Goal: Task Accomplishment & Management: Manage account settings

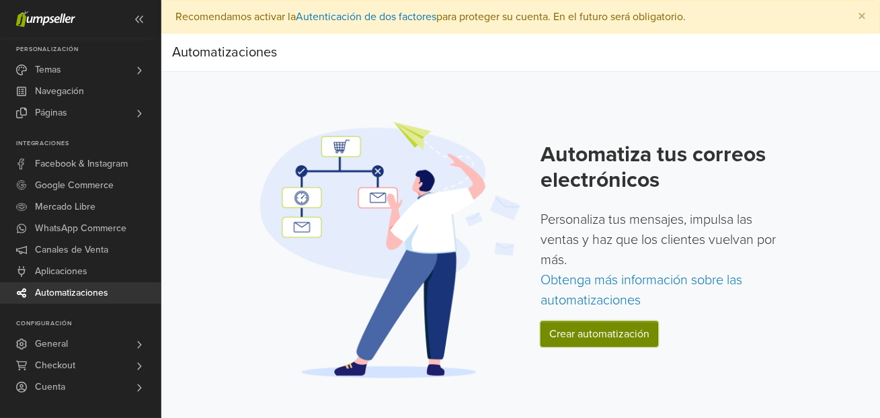
click at [629, 331] on link "Crear automatización" at bounding box center [599, 334] width 118 height 26
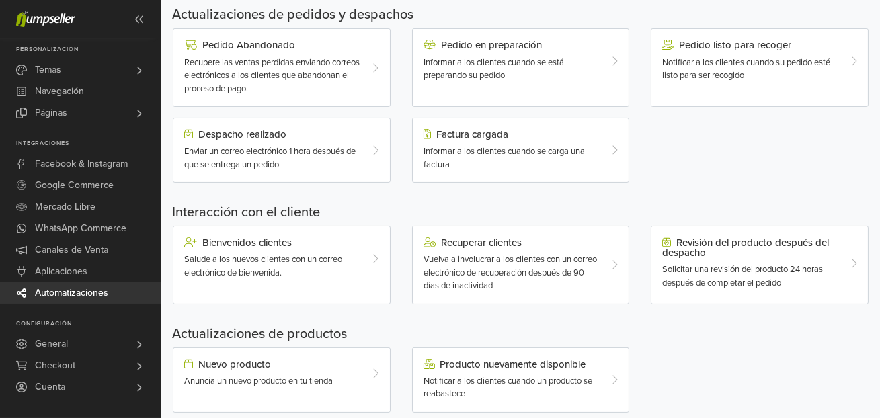
scroll to position [471, 0]
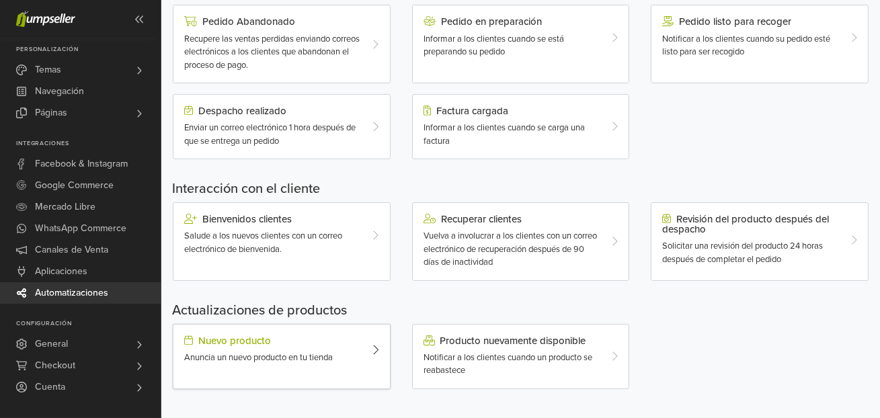
click at [314, 352] on span "Anuncia un nuevo producto en tu tienda" at bounding box center [258, 357] width 149 height 11
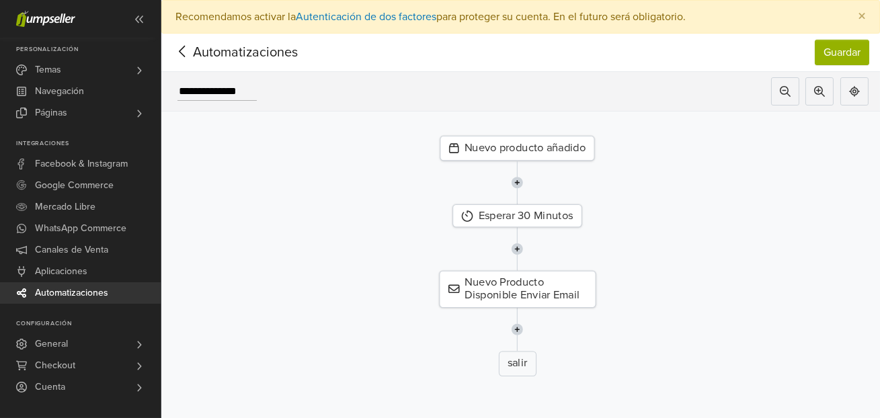
click at [185, 52] on icon at bounding box center [182, 51] width 21 height 17
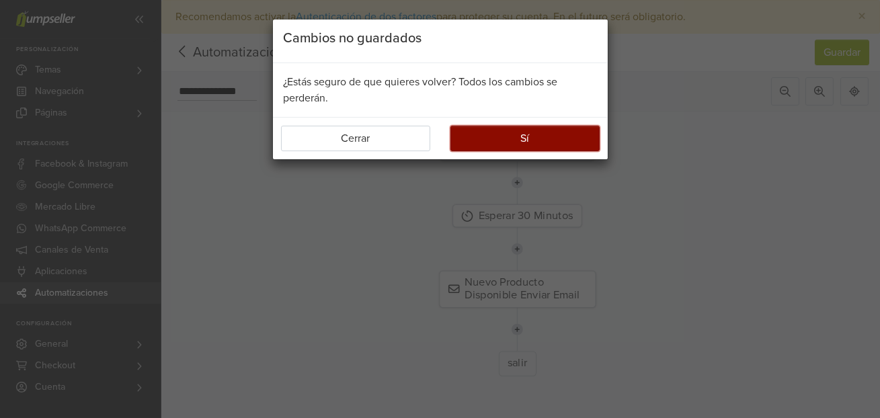
click at [563, 140] on button "Sí" at bounding box center [524, 139] width 149 height 26
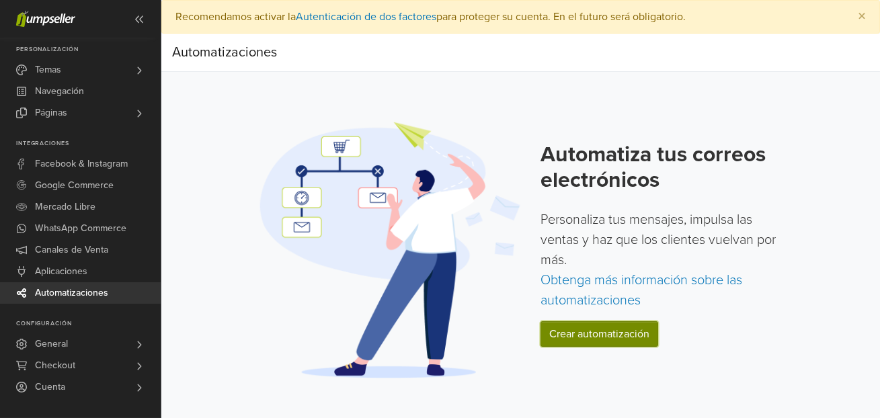
click at [599, 334] on link "Crear automatización" at bounding box center [599, 334] width 118 height 26
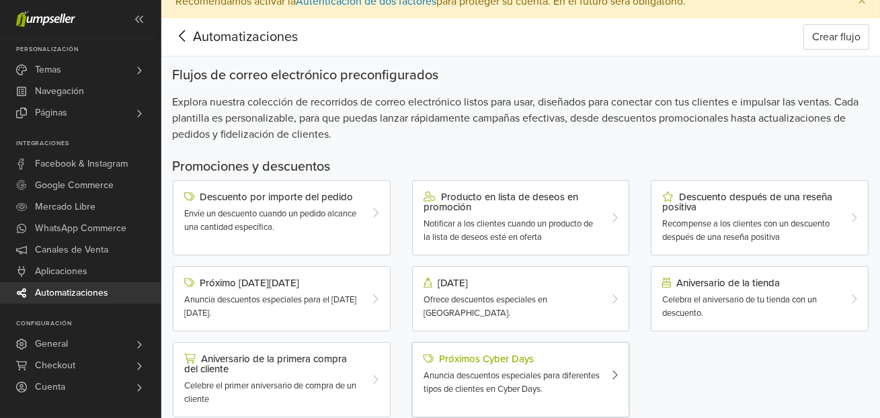
scroll to position [16, 0]
click at [487, 213] on div "Producto en lista de deseos en promoción Notificar a los clientes cuando un pro…" at bounding box center [511, 217] width 197 height 52
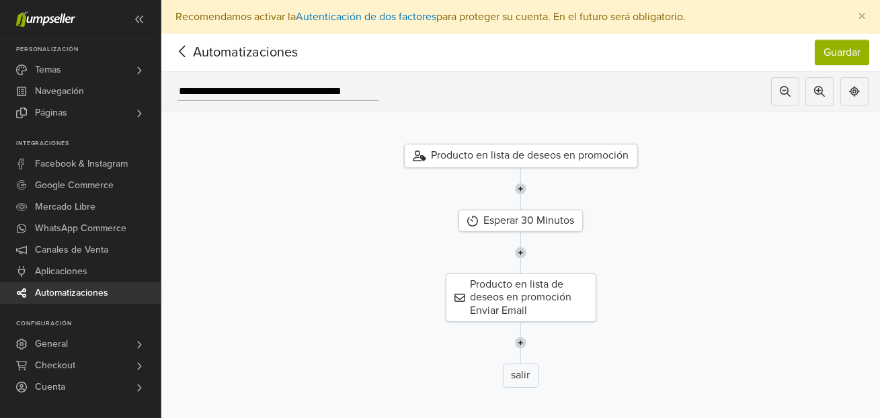
click at [519, 341] on img at bounding box center [520, 343] width 11 height 42
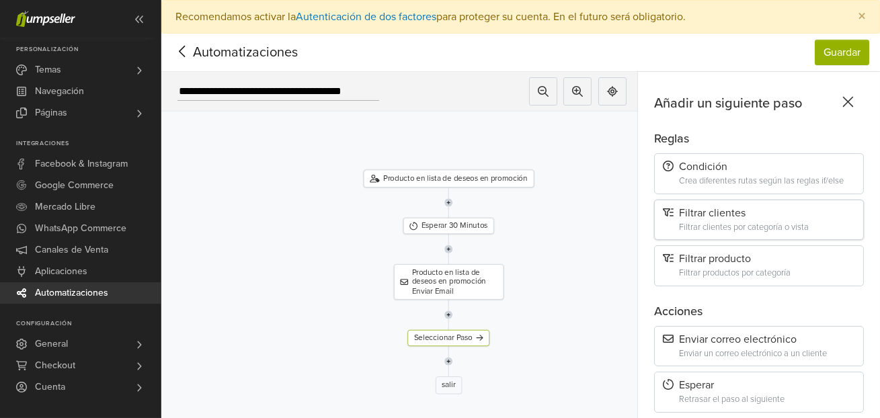
click at [736, 222] on div "Filtrar clientes por categoría o vista" at bounding box center [767, 227] width 176 height 10
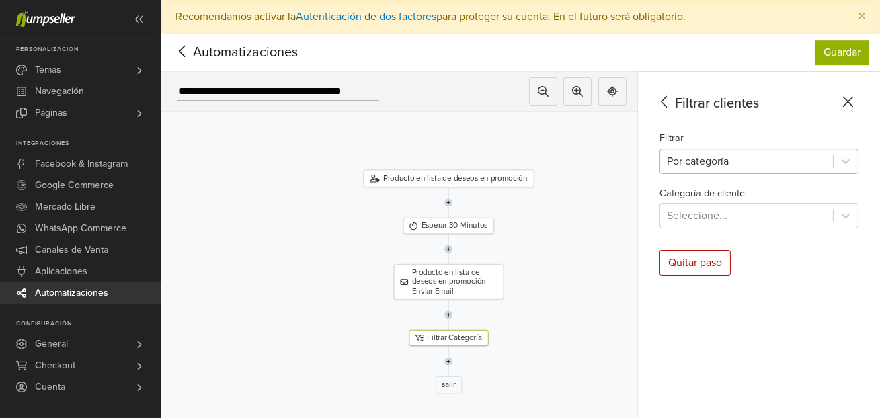
click at [708, 168] on div at bounding box center [746, 161] width 159 height 19
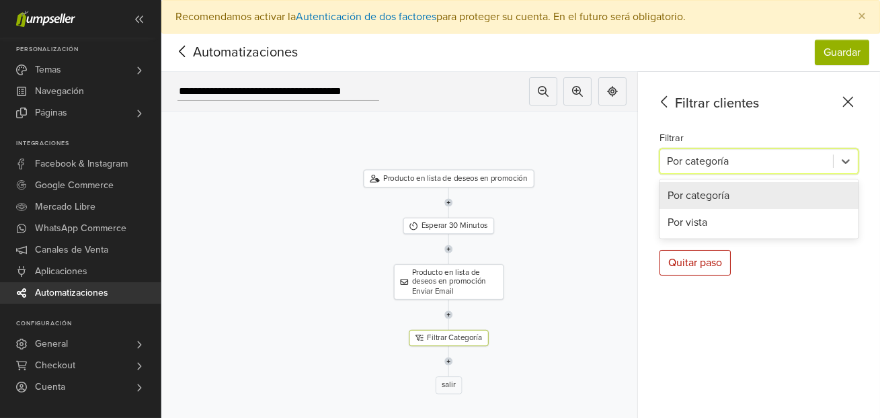
click at [704, 196] on div "Por categoría" at bounding box center [758, 195] width 199 height 27
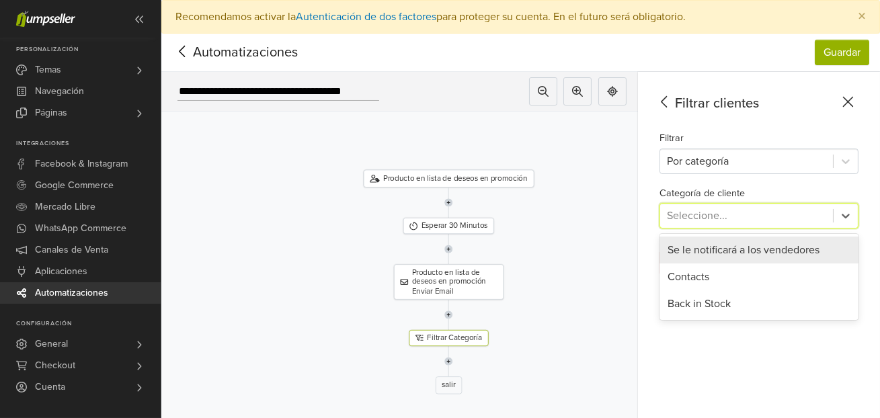
click at [706, 220] on div at bounding box center [746, 215] width 159 height 19
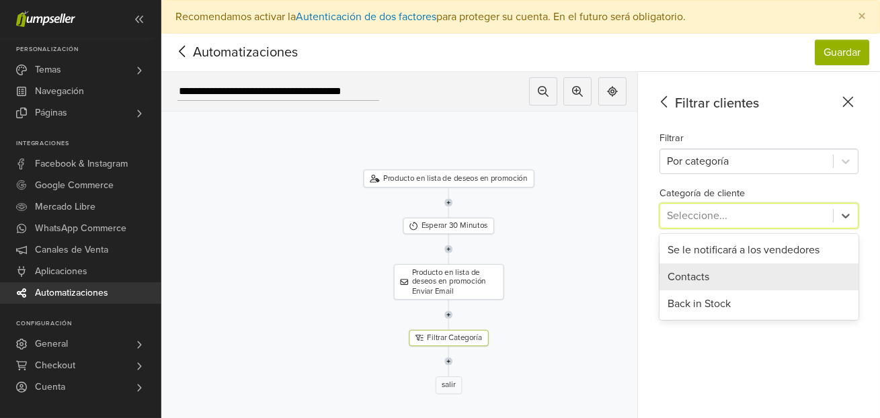
click at [700, 280] on div "Contacts" at bounding box center [758, 276] width 199 height 27
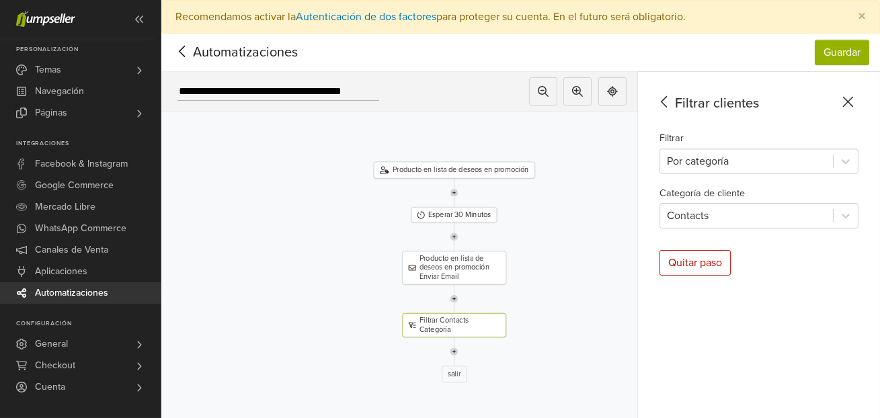
click at [187, 48] on icon at bounding box center [182, 51] width 21 height 17
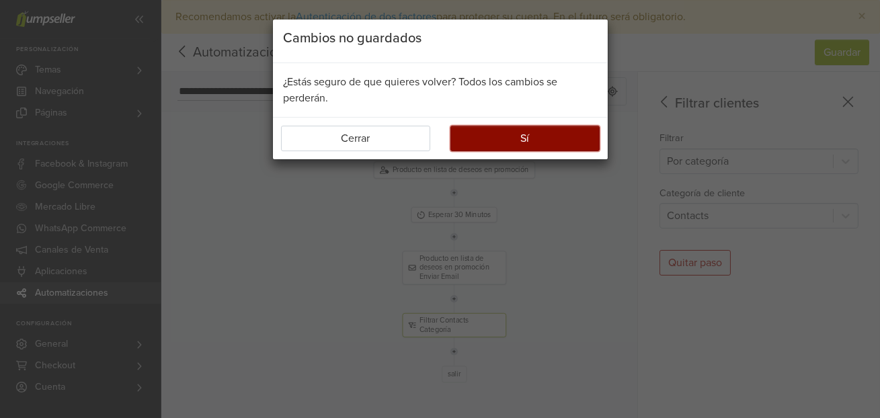
click at [520, 140] on button "Sí" at bounding box center [524, 139] width 149 height 26
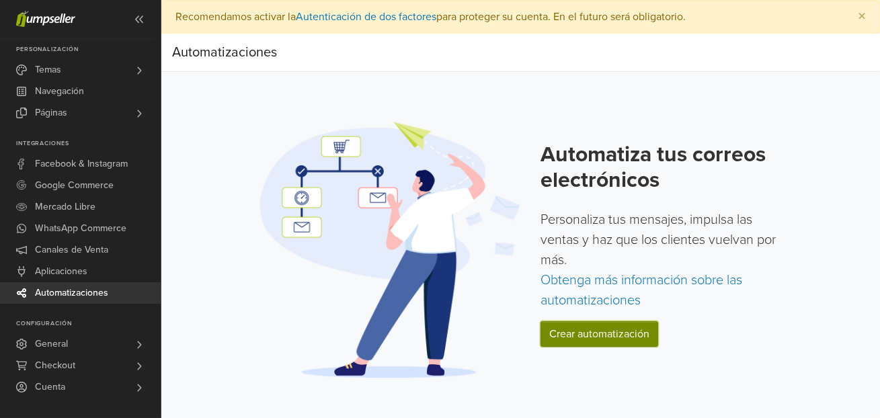
click at [614, 335] on link "Crear automatización" at bounding box center [599, 334] width 118 height 26
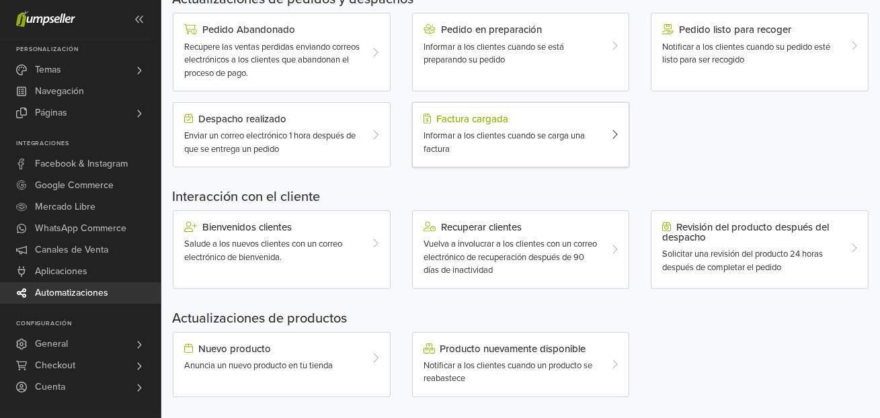
scroll to position [471, 0]
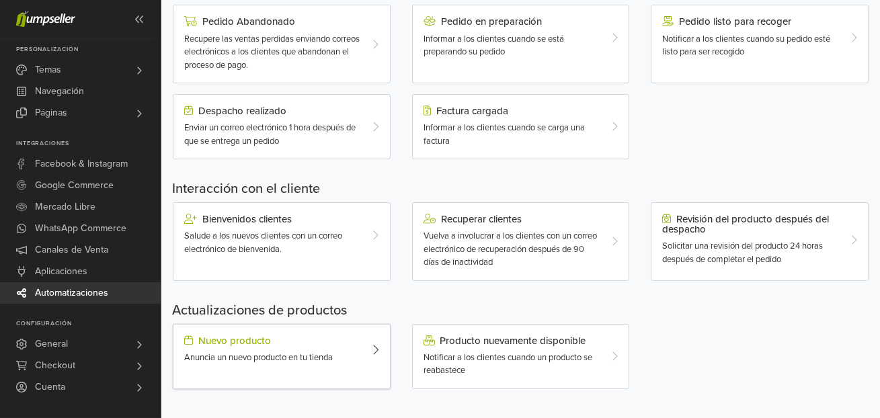
click at [341, 360] on div "Anuncia un nuevo producto en tu tienda" at bounding box center [272, 357] width 177 height 13
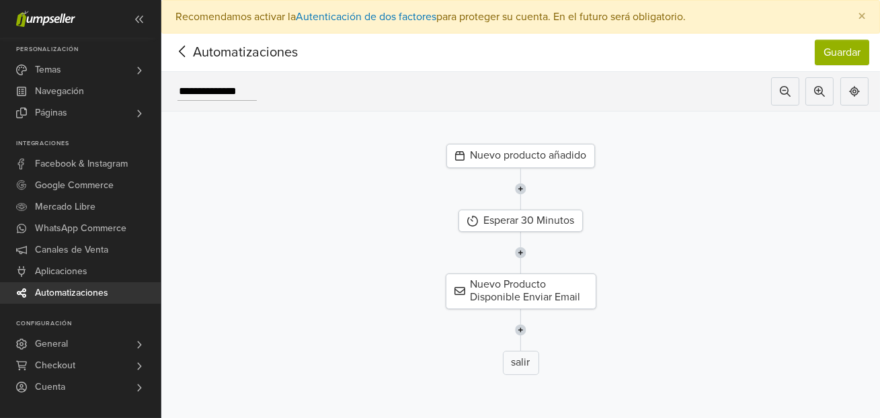
click at [179, 51] on icon at bounding box center [182, 51] width 6 height 11
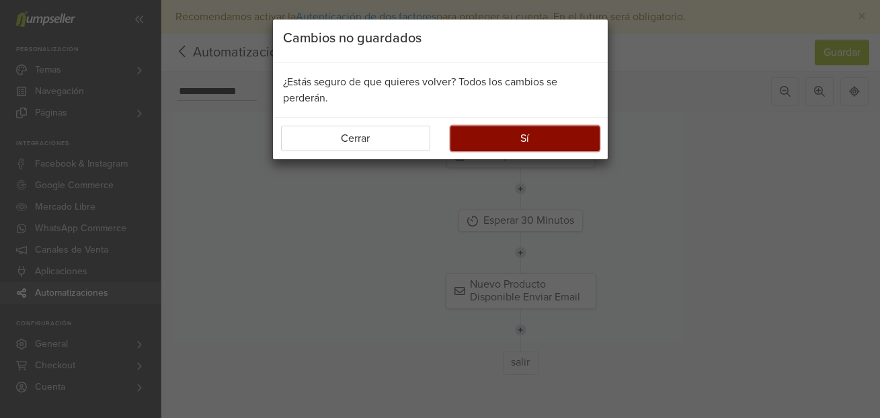
click at [534, 134] on button "Sí" at bounding box center [524, 139] width 149 height 26
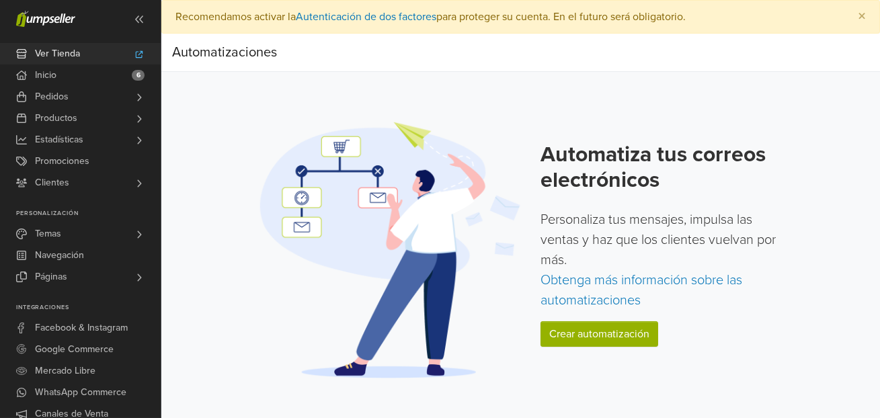
click at [141, 54] on icon at bounding box center [139, 54] width 11 height 8
click at [95, 97] on link "Pedidos" at bounding box center [80, 97] width 161 height 22
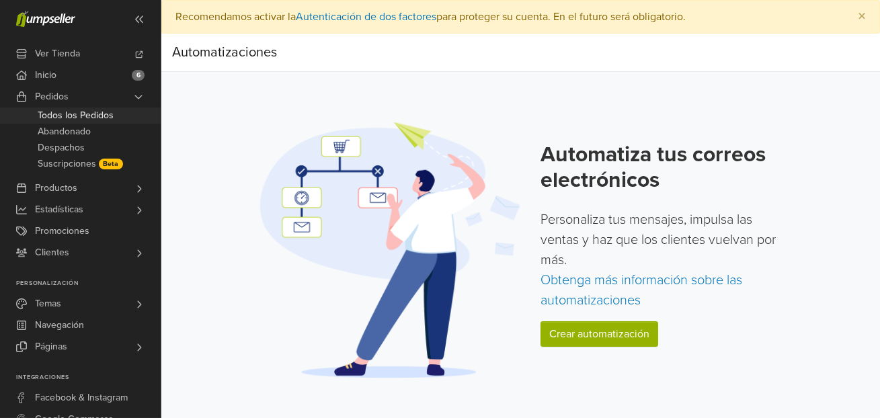
click at [95, 115] on span "Todos los Pedidos" at bounding box center [76, 116] width 76 height 16
